Goal: Information Seeking & Learning: Check status

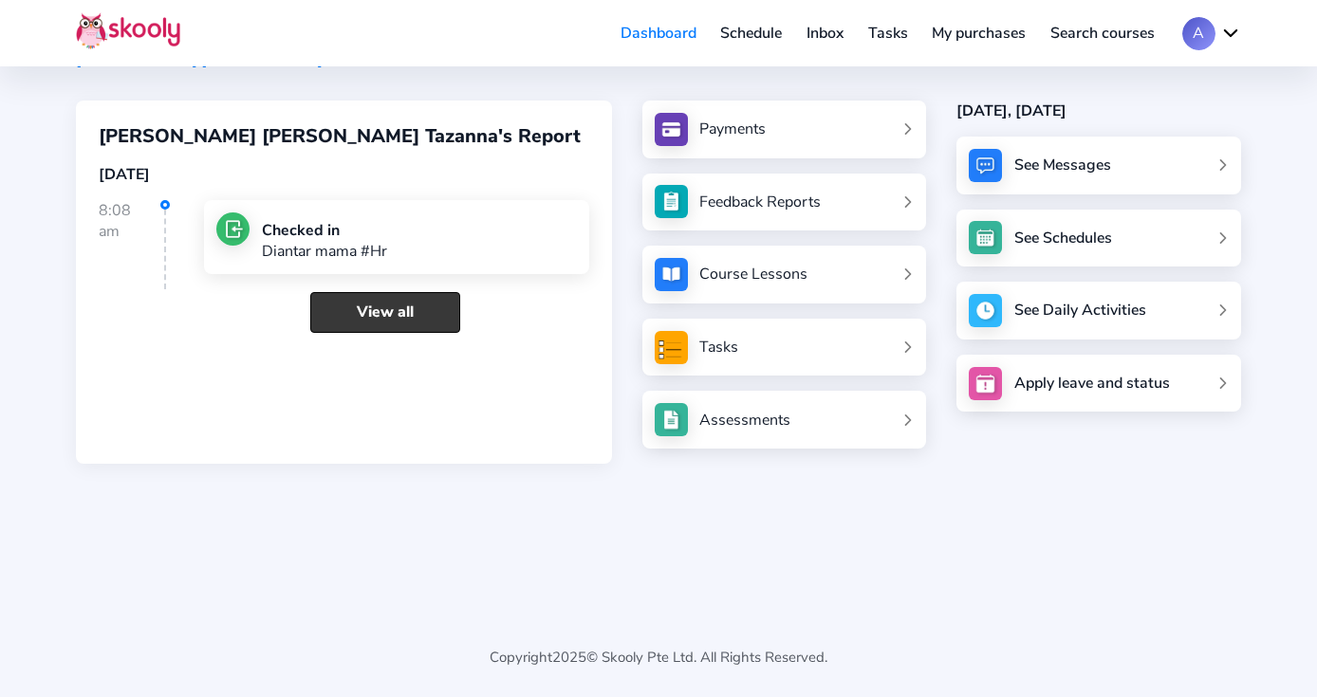
click at [428, 315] on link "View all" at bounding box center [385, 312] width 150 height 41
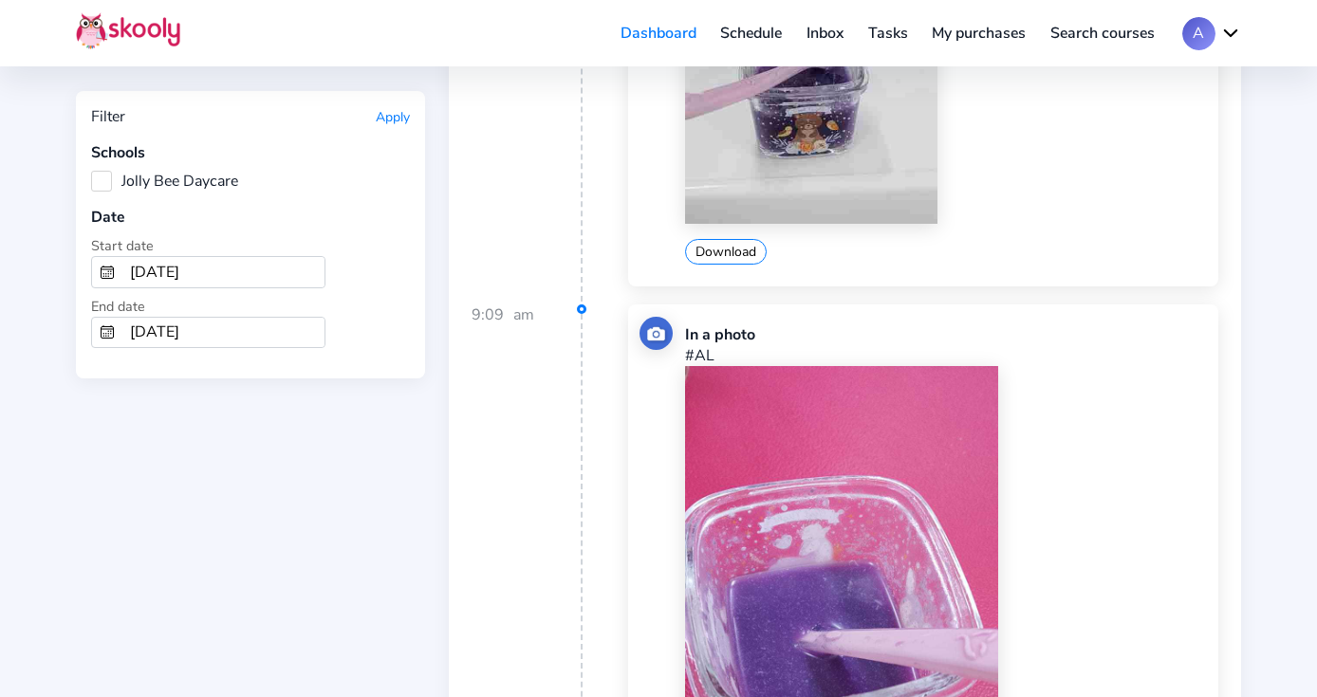
scroll to position [1052, 0]
